Goal: Information Seeking & Learning: Learn about a topic

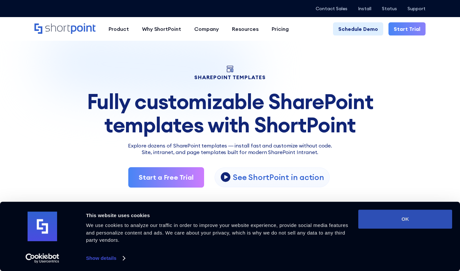
click at [421, 215] on button "OK" at bounding box center [405, 218] width 94 height 19
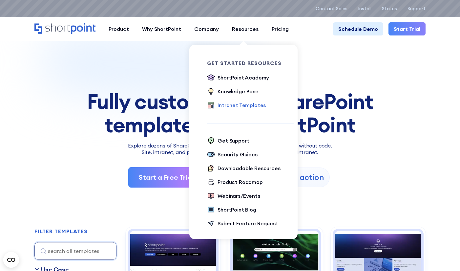
click at [251, 104] on div "Intranet Templates" at bounding box center [241, 105] width 48 height 8
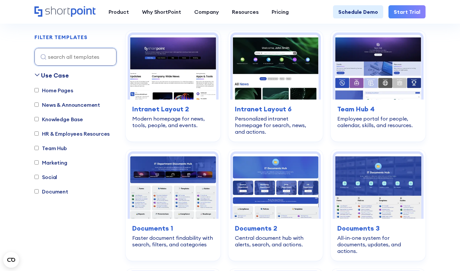
scroll to position [197, 0]
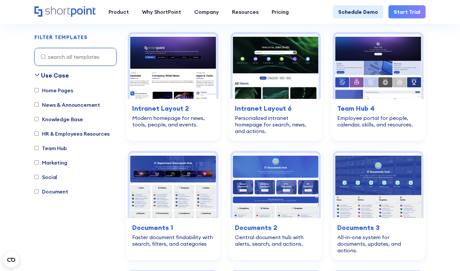
click at [36, 134] on input "HR & Employees Resources" at bounding box center [36, 133] width 4 height 4
checkbox input "true"
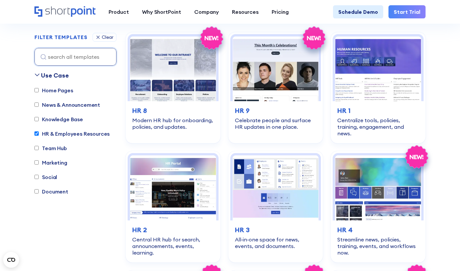
scroll to position [194, 0]
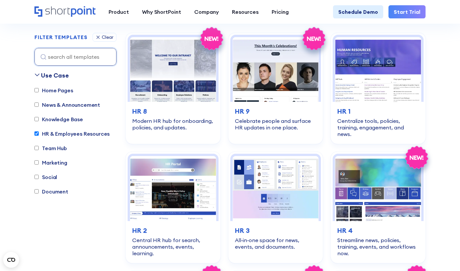
click at [36, 105] on input "News & Announcement" at bounding box center [36, 105] width 4 height 4
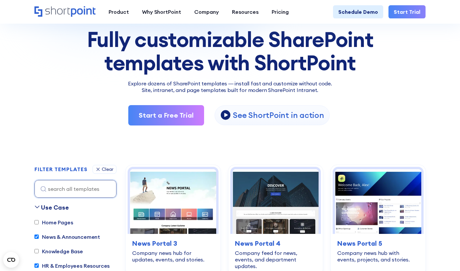
scroll to position [66, 0]
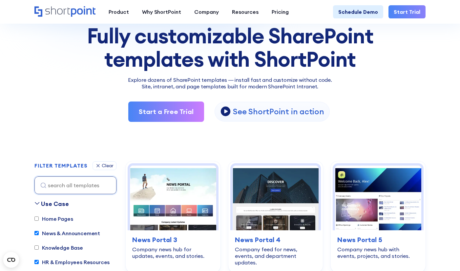
click at [35, 232] on input "News & Announcement" at bounding box center [36, 233] width 4 height 4
checkbox input "false"
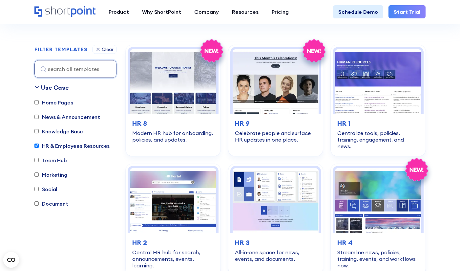
scroll to position [194, 0]
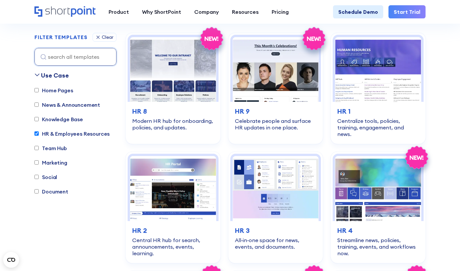
click at [37, 133] on input "HR & Employees Resources" at bounding box center [36, 133] width 4 height 4
checkbox input "false"
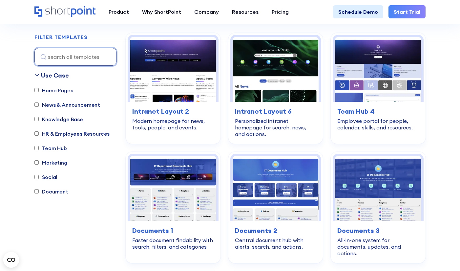
click at [61, 53] on input at bounding box center [75, 57] width 82 height 18
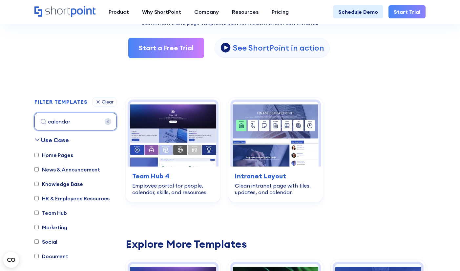
scroll to position [161, 0]
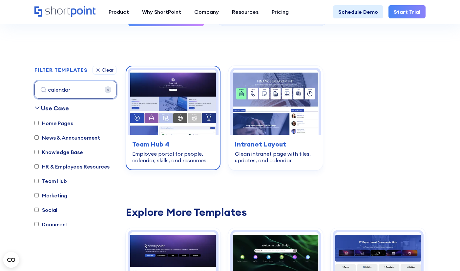
type input "calendar"
click at [156, 141] on h3 "Team Hub 4" at bounding box center [173, 144] width 82 height 10
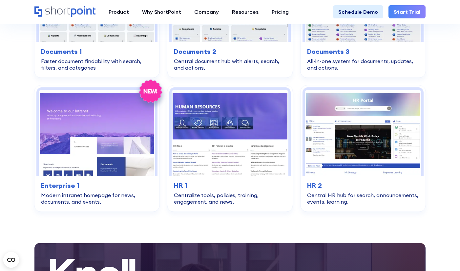
scroll to position [1358, 0]
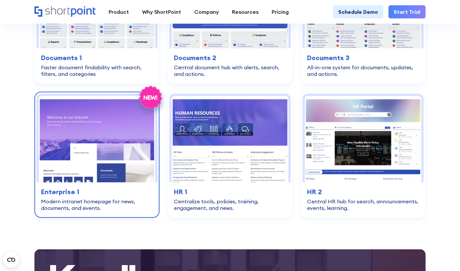
click at [96, 111] on img at bounding box center [97, 139] width 116 height 87
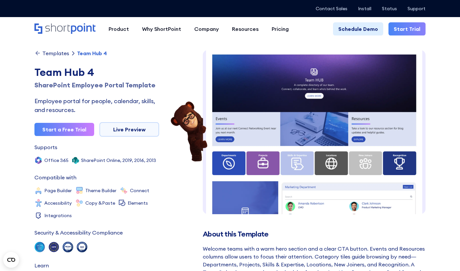
scroll to position [10, 0]
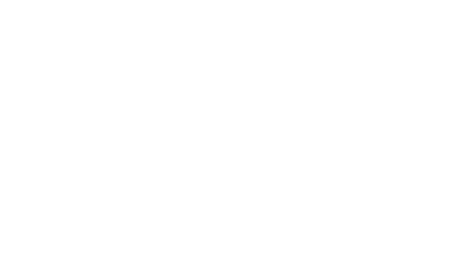
type input "calendar"
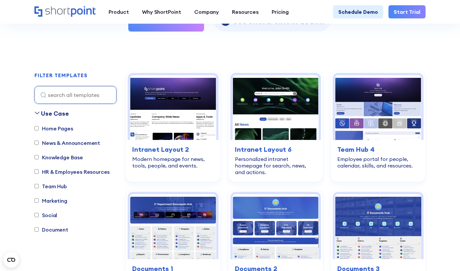
scroll to position [197, 0]
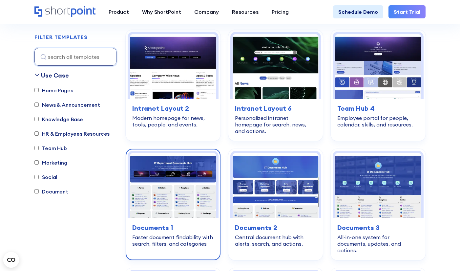
click at [170, 185] on img at bounding box center [173, 185] width 86 height 65
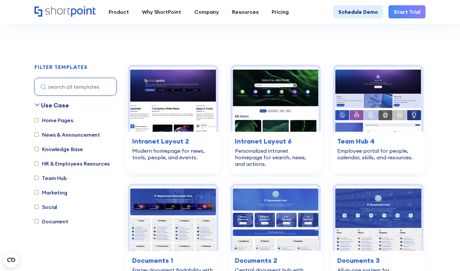
scroll to position [197, 0]
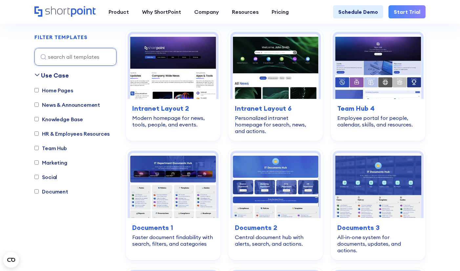
click at [39, 161] on input "Marketing" at bounding box center [36, 162] width 4 height 4
checkbox input "true"
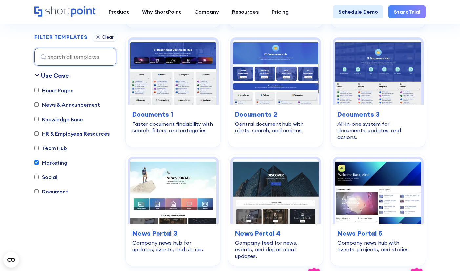
scroll to position [391, 0]
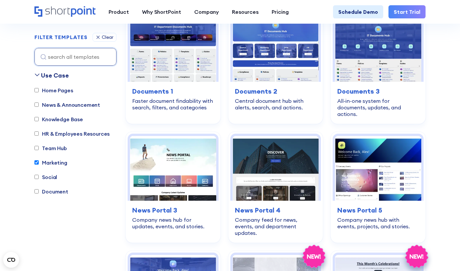
click at [55, 91] on label "Home Pages" at bounding box center [53, 90] width 38 height 8
click at [39, 91] on input "Home Pages" at bounding box center [36, 90] width 4 height 4
checkbox input "true"
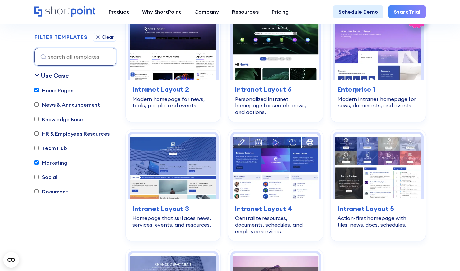
scroll to position [194, 0]
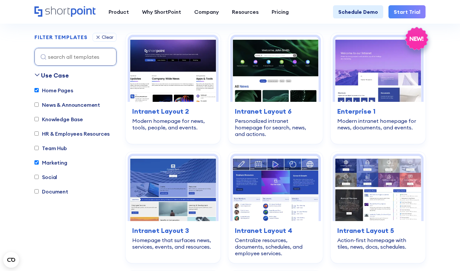
click at [36, 163] on input "Marketing" at bounding box center [36, 162] width 4 height 4
checkbox input "false"
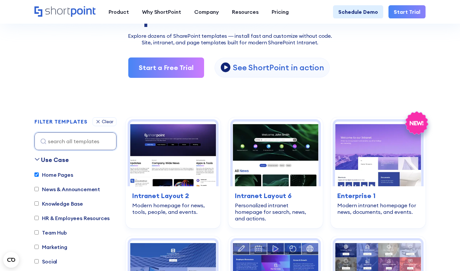
scroll to position [131, 0]
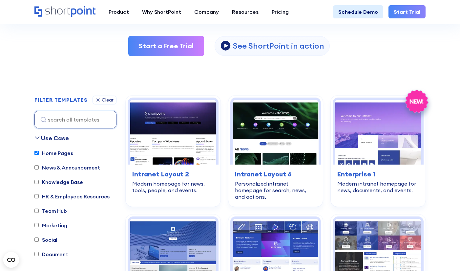
click at [37, 153] on input "Home Pages" at bounding box center [36, 152] width 4 height 4
checkbox input "false"
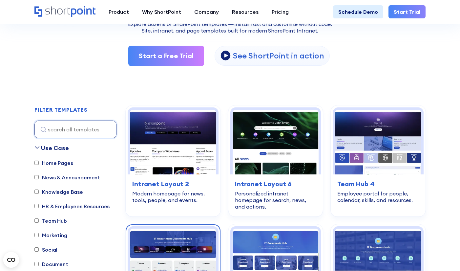
scroll to position [161, 0]
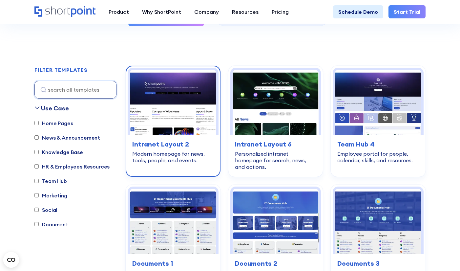
click at [187, 110] on img at bounding box center [173, 102] width 86 height 65
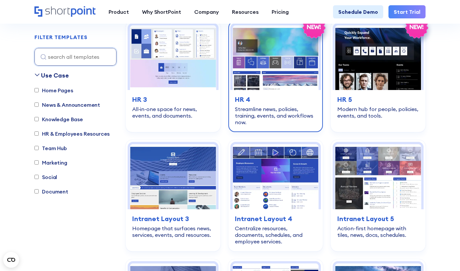
scroll to position [882, 0]
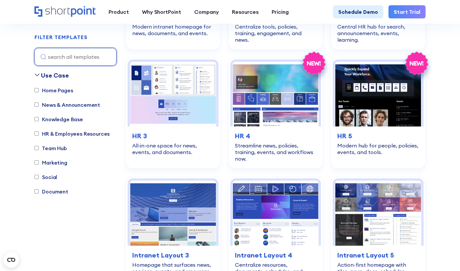
click at [68, 57] on input at bounding box center [75, 57] width 82 height 18
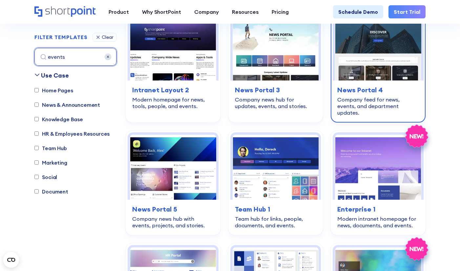
scroll to position [227, 0]
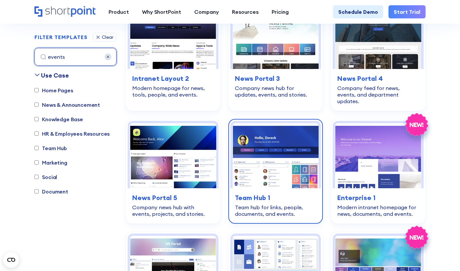
type input "events"
click at [276, 192] on h3 "Team Hub 1" at bounding box center [276, 197] width 82 height 10
